Goal: Task Accomplishment & Management: Complete application form

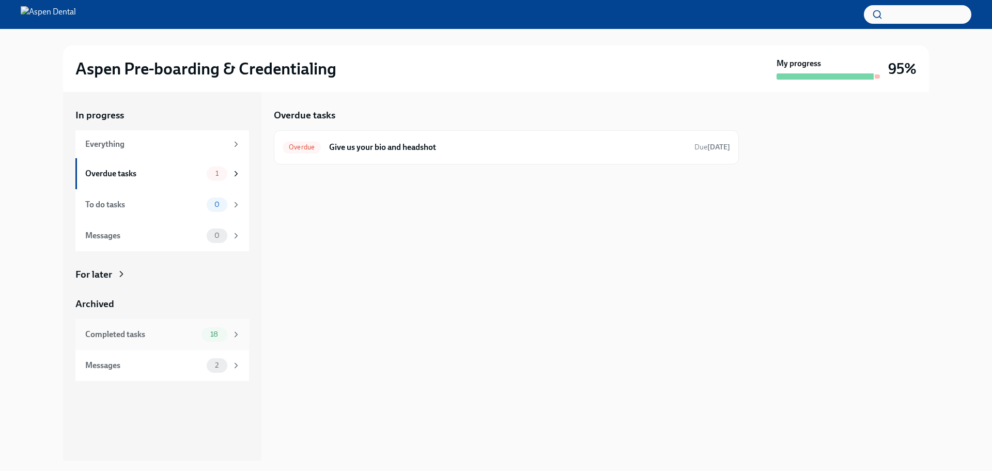
click at [131, 334] on div "Completed tasks" at bounding box center [141, 334] width 112 height 11
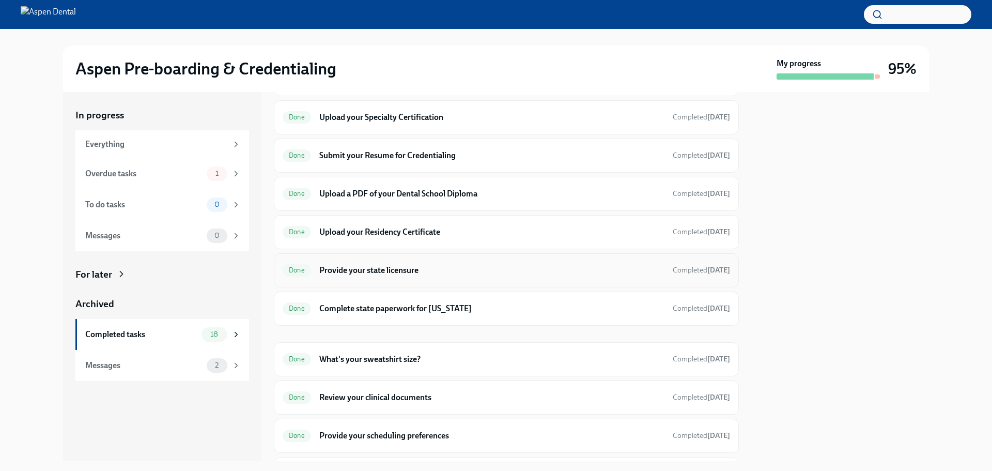
scroll to position [259, 0]
click at [341, 159] on h6 "Submit your Resume for Credentialing" at bounding box center [491, 155] width 345 height 11
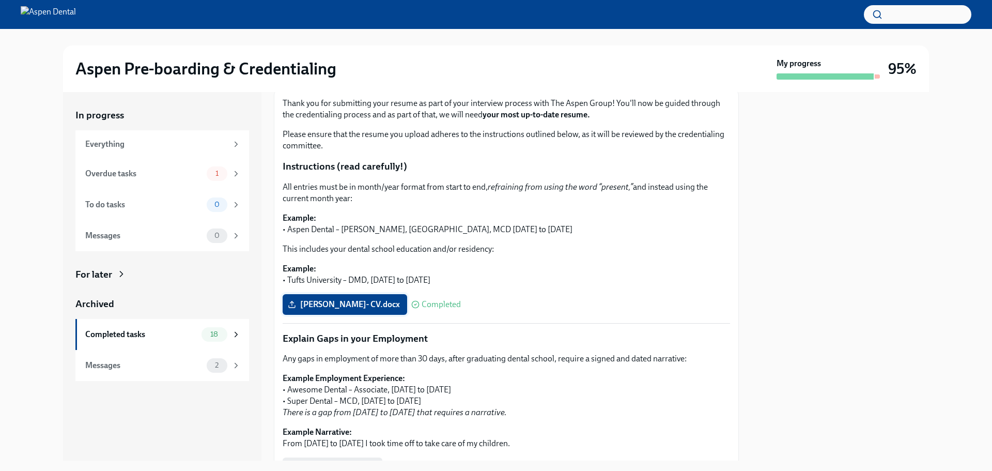
scroll to position [134, 0]
click at [343, 310] on label "[PERSON_NAME]- CV.docx" at bounding box center [345, 305] width 125 height 21
click at [0, 0] on input "[PERSON_NAME]- CV.docx" at bounding box center [0, 0] width 0 height 0
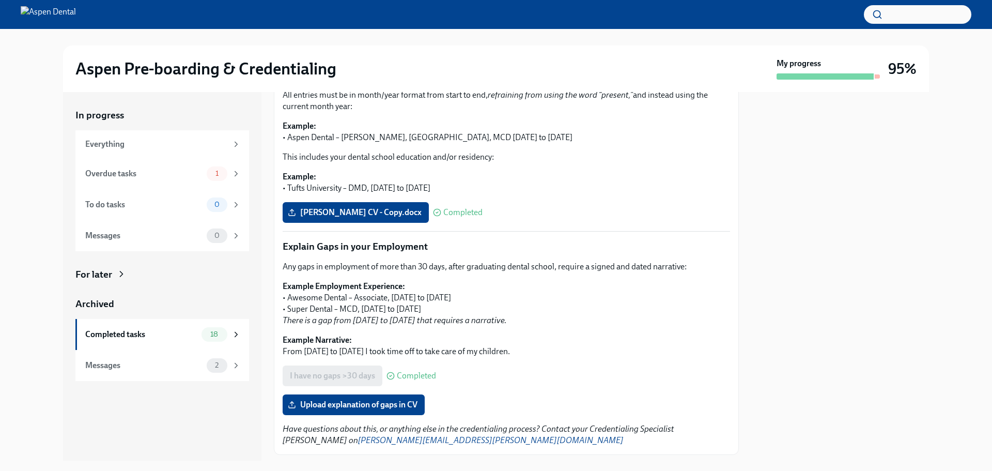
scroll to position [254, 0]
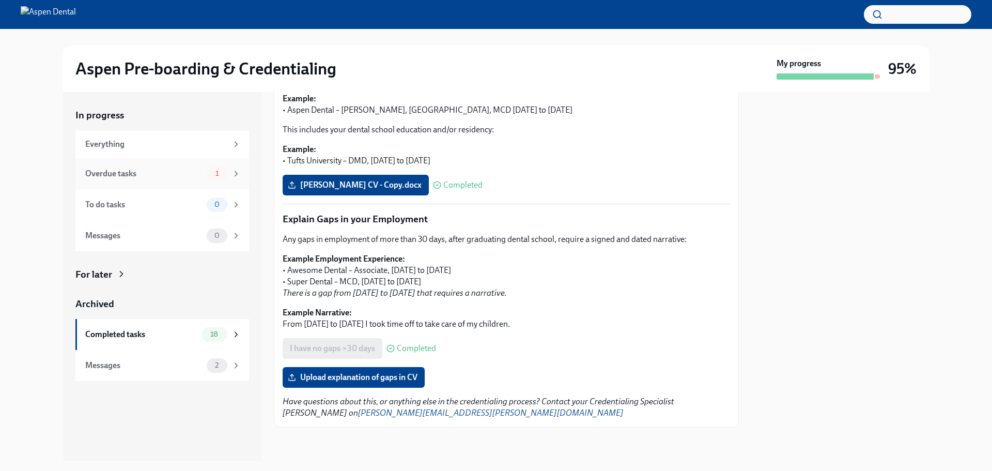
click at [114, 179] on div "Overdue tasks 1" at bounding box center [163, 173] width 156 height 14
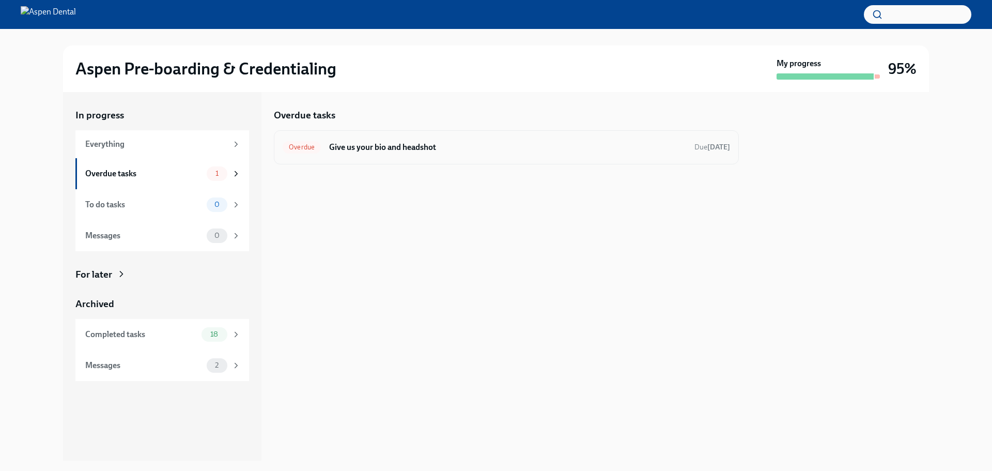
click at [328, 148] on div "Overdue Give us your bio and headshot Due [DATE]" at bounding box center [507, 147] width 448 height 17
